Goal: Contribute content

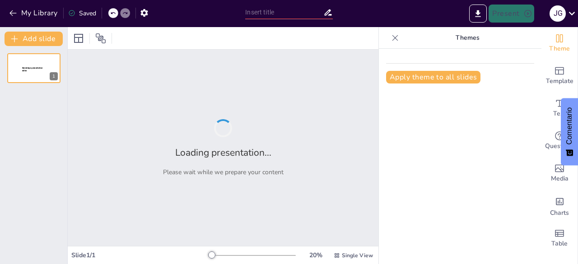
type input "Violencia obstétrica, una realidad invisibilizada"
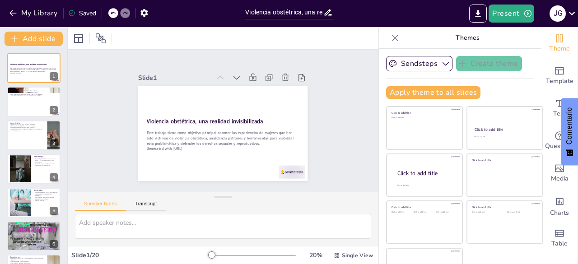
checkbox input "true"
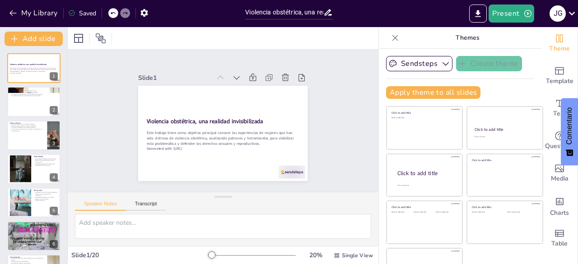
checkbox input "true"
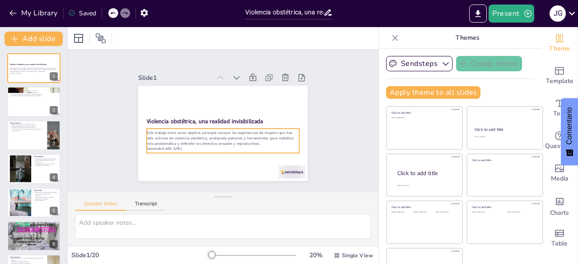
checkbox input "true"
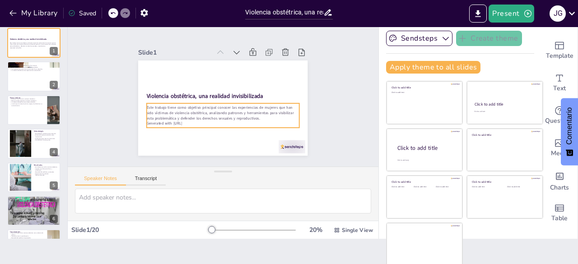
checkbox input "true"
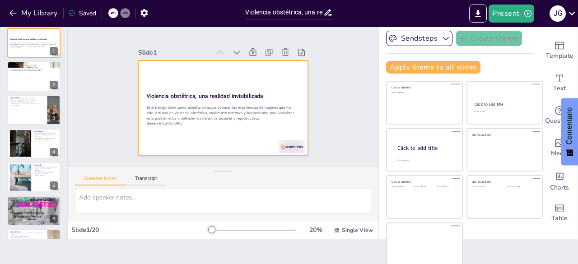
scroll to position [0, 0]
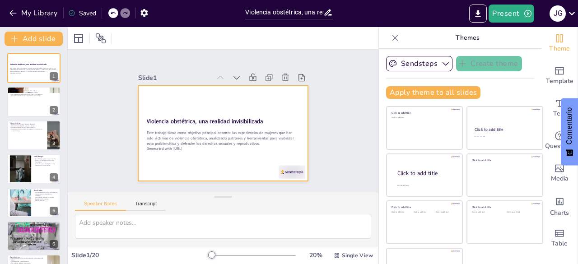
checkbox input "true"
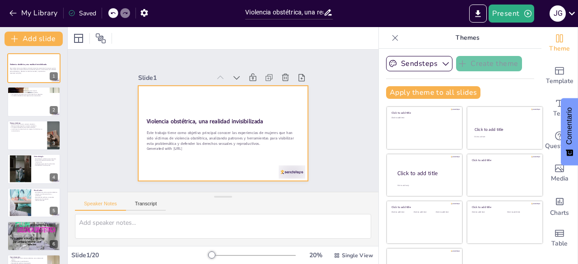
checkbox input "true"
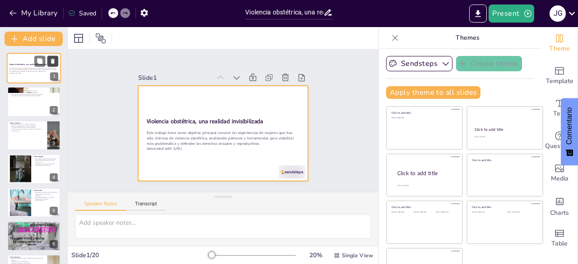
checkbox input "true"
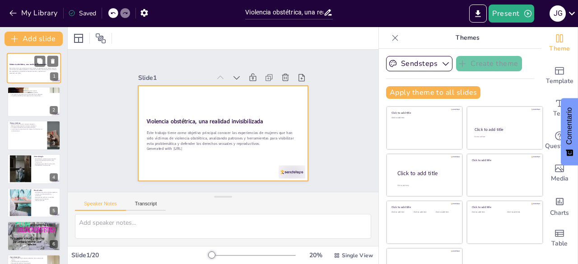
checkbox input "true"
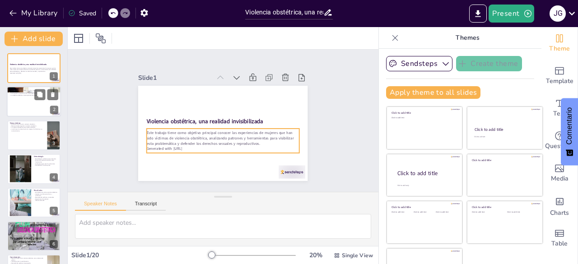
checkbox input "true"
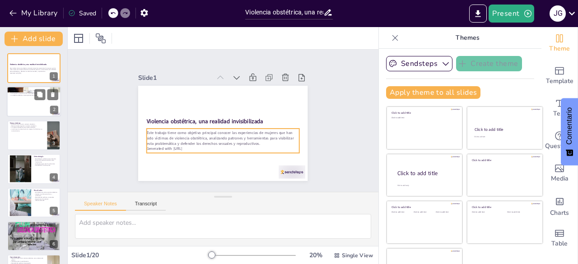
checkbox input "true"
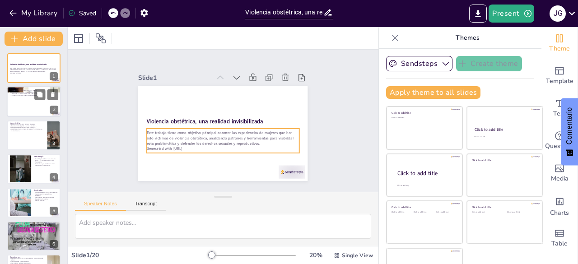
checkbox input "true"
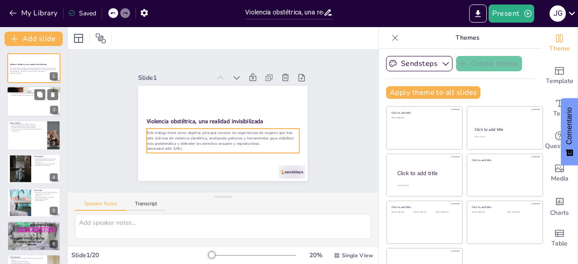
checkbox input "true"
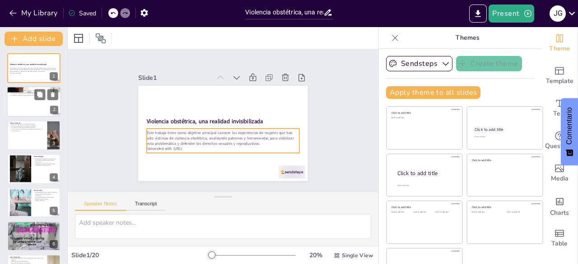
checkbox input "true"
click at [27, 99] on div at bounding box center [34, 102] width 54 height 31
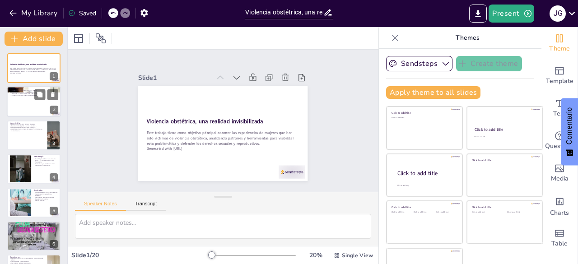
checkbox input "true"
type textarea "La violencia obstétrica es un fenómeno que no solo se limita al ámbito físico, …"
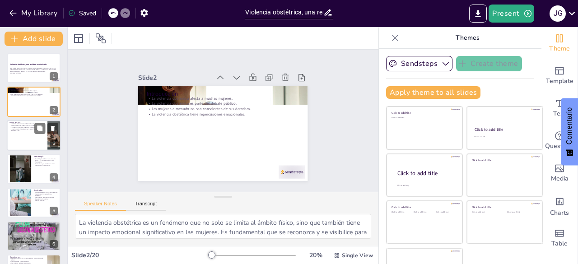
checkbox input "true"
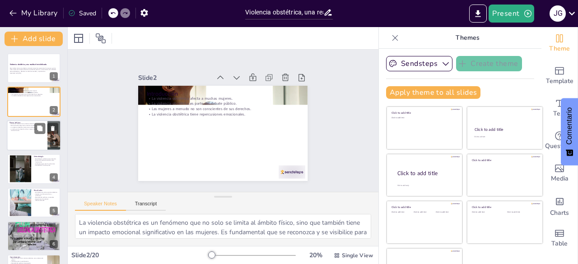
checkbox input "true"
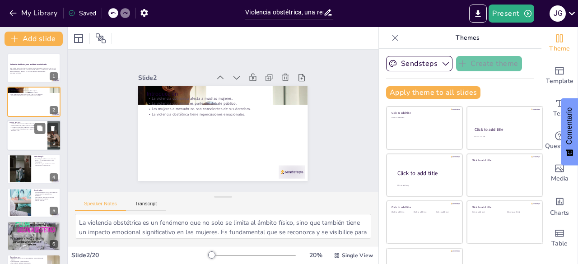
checkbox input "true"
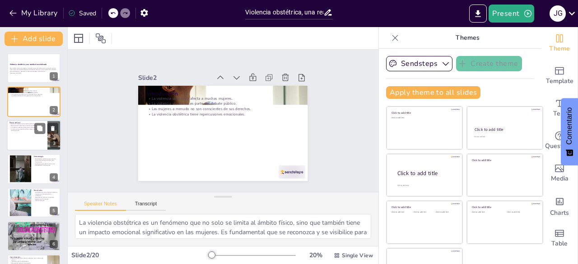
checkbox input "true"
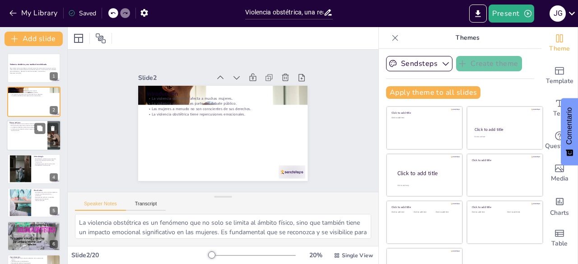
checkbox input "true"
click at [26, 146] on div at bounding box center [34, 135] width 54 height 31
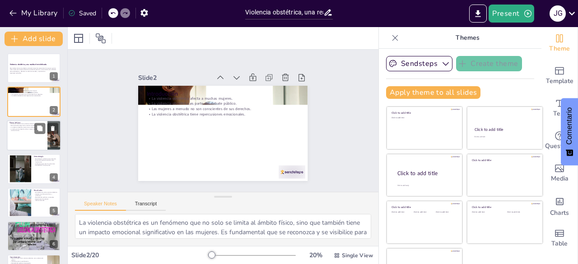
checkbox input "true"
type textarea "La evolución histórica de la violencia obstétrica es crucial para comprender su…"
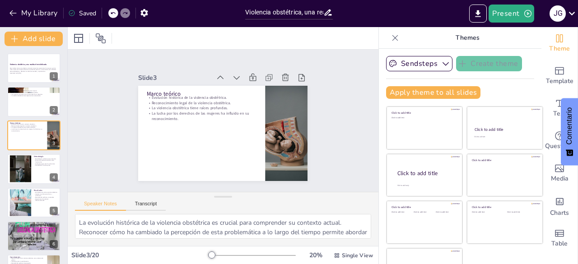
checkbox input "true"
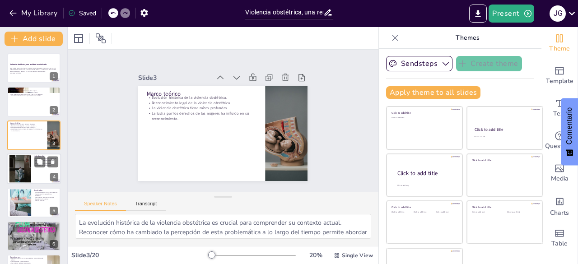
checkbox input "true"
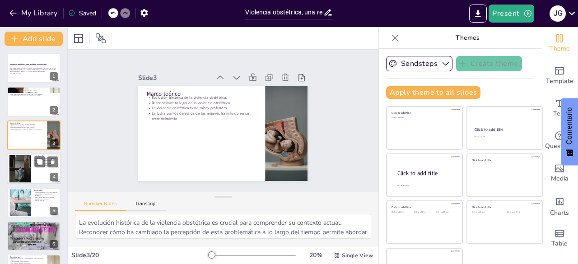
checkbox input "true"
click at [30, 171] on div at bounding box center [20, 169] width 41 height 28
checkbox input "true"
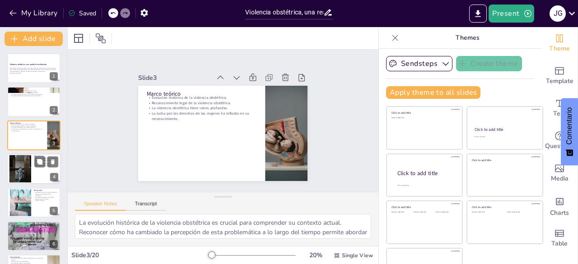
checkbox input "true"
type textarea "La metodología cualitativa es fundamental para explorar las experiencias de las…"
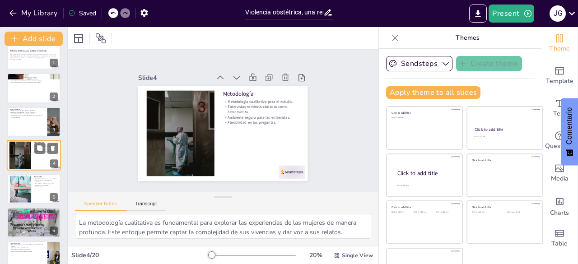
checkbox input "true"
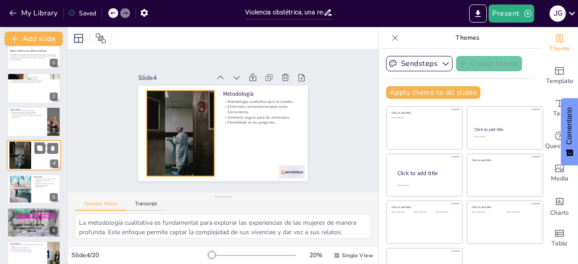
checkbox input "true"
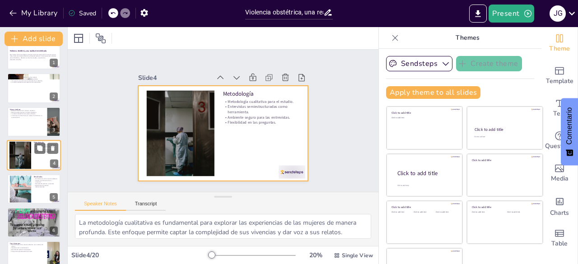
checkbox input "true"
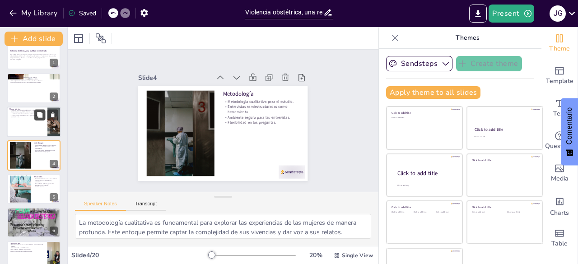
checkbox input "true"
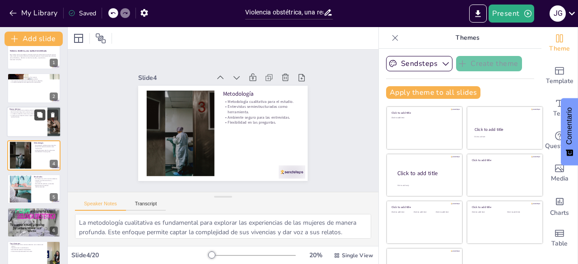
checkbox input "true"
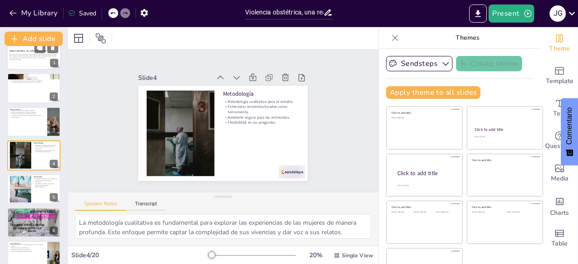
checkbox input "true"
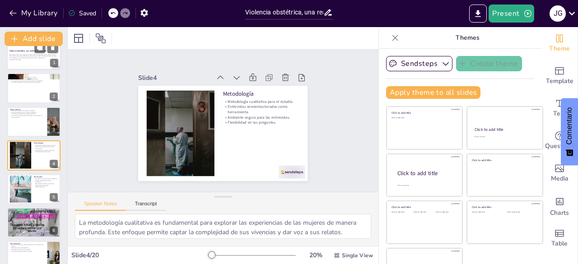
checkbox input "true"
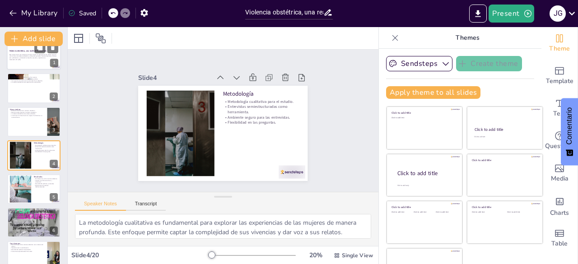
checkbox input "true"
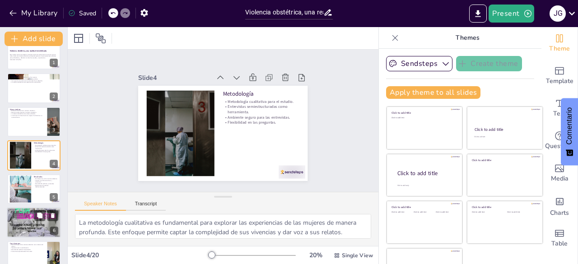
checkbox input "true"
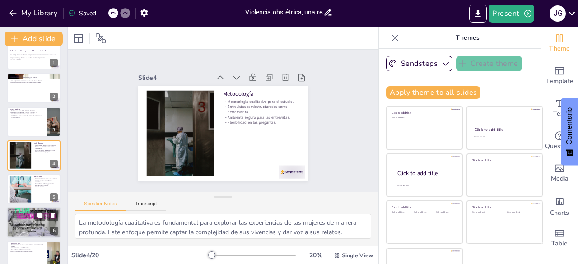
checkbox input "true"
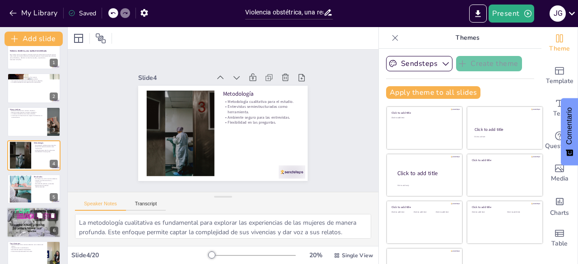
checkbox input "true"
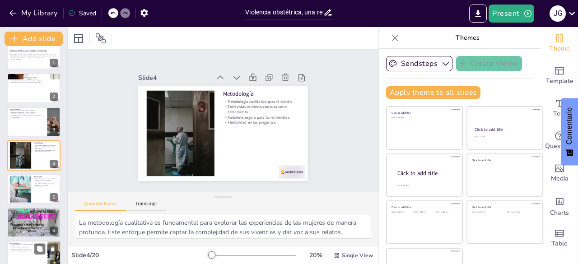
checkbox input "true"
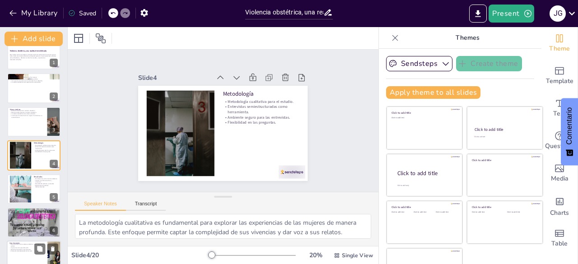
checkbox input "true"
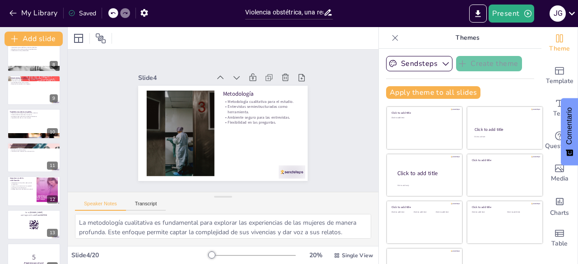
checkbox input "true"
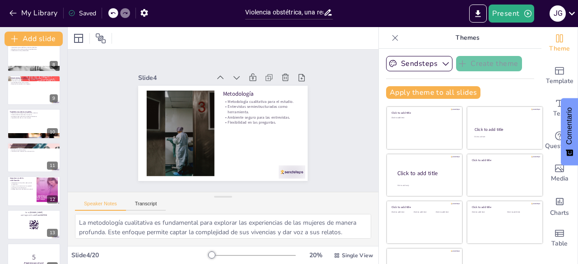
checkbox input "true"
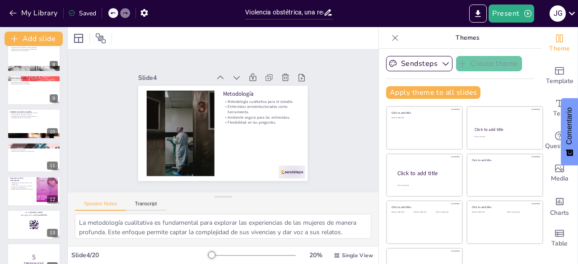
checkbox input "true"
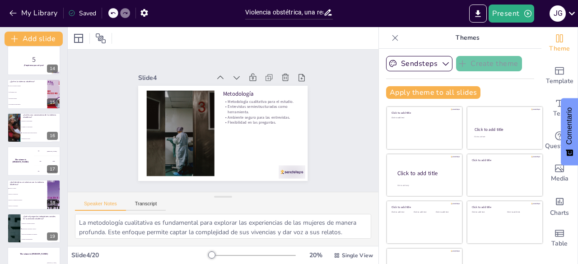
checkbox input "true"
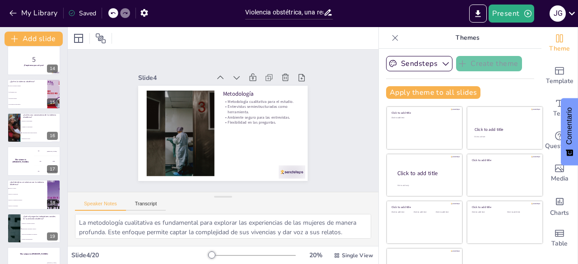
checkbox input "true"
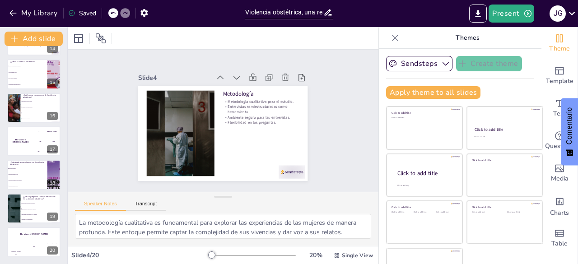
scroll to position [0, 0]
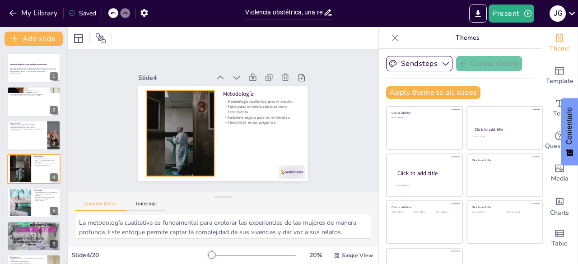
checkbox input "true"
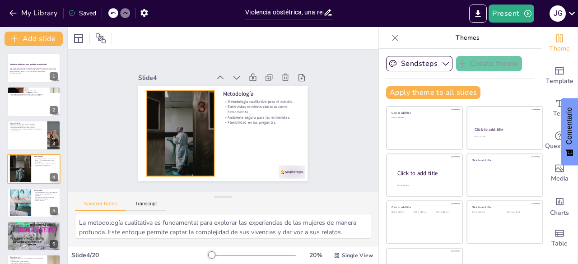
checkbox input "true"
